Goal: Book appointment/travel/reservation

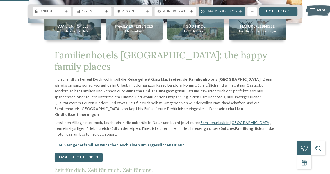
scroll to position [181, 0]
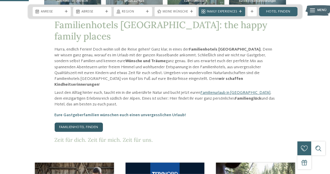
click at [78, 123] on link "Familienhotel finden" at bounding box center [79, 127] width 48 height 9
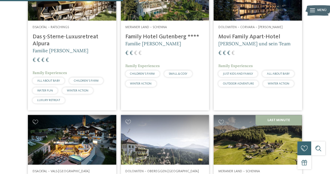
scroll to position [574, 0]
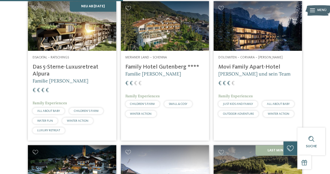
click at [248, 41] on img at bounding box center [257, 26] width 88 height 50
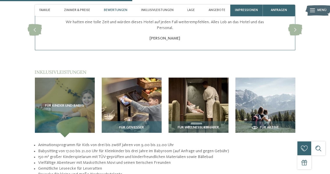
scroll to position [664, 0]
